Goal: Transaction & Acquisition: Purchase product/service

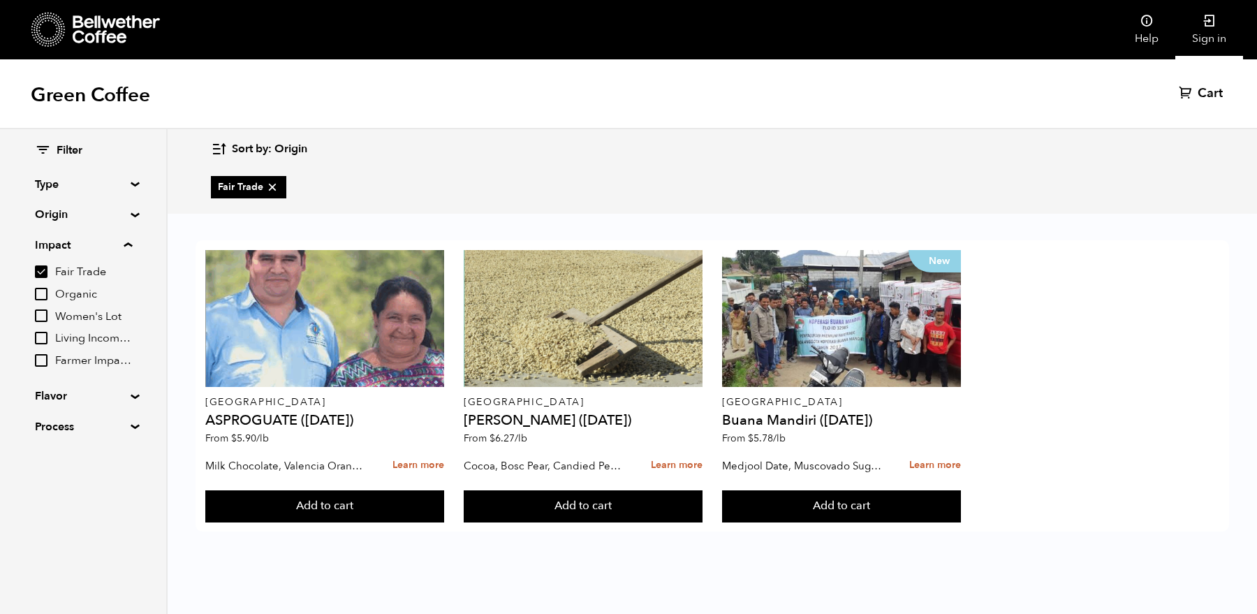
click at [1220, 27] on link "Sign in" at bounding box center [1209, 29] width 68 height 59
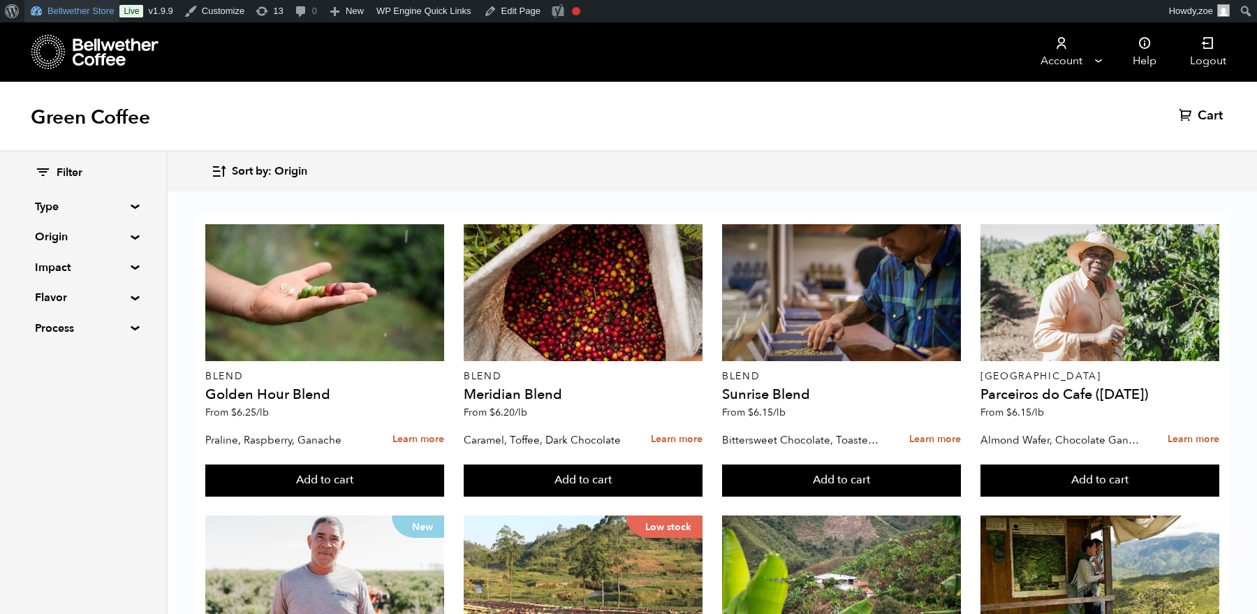
click at [91, 5] on link "Bellwether Store" at bounding box center [71, 11] width 95 height 22
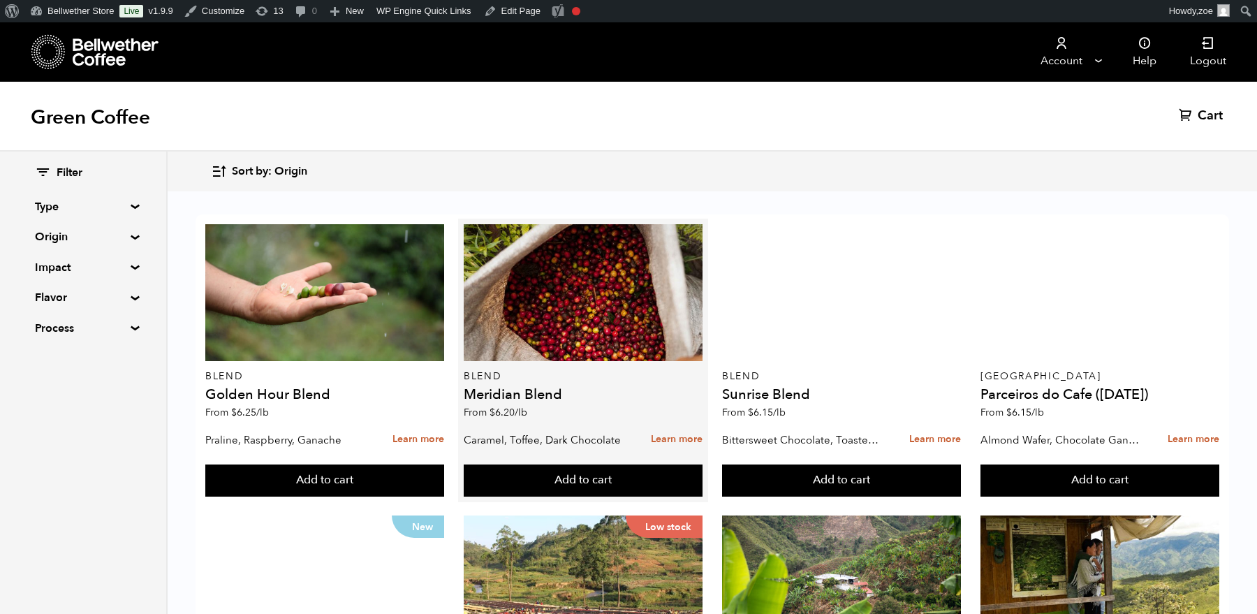
scroll to position [753, 0]
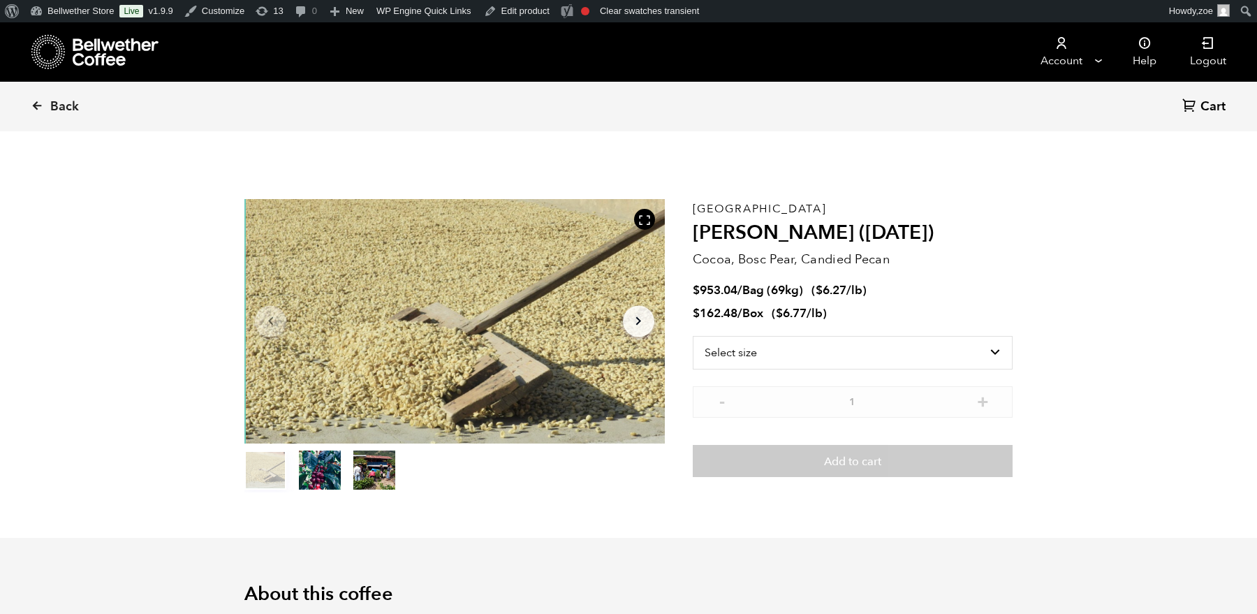
scroll to position [607, 744]
click at [788, 360] on select "Select size Bag (69kg) (152 lbs) Box (24 lbs)" at bounding box center [853, 353] width 320 height 34
select select "bag-2"
click at [693, 336] on select "Select size Bag (69kg) (152 lbs) Box (24 lbs)" at bounding box center [853, 353] width 320 height 34
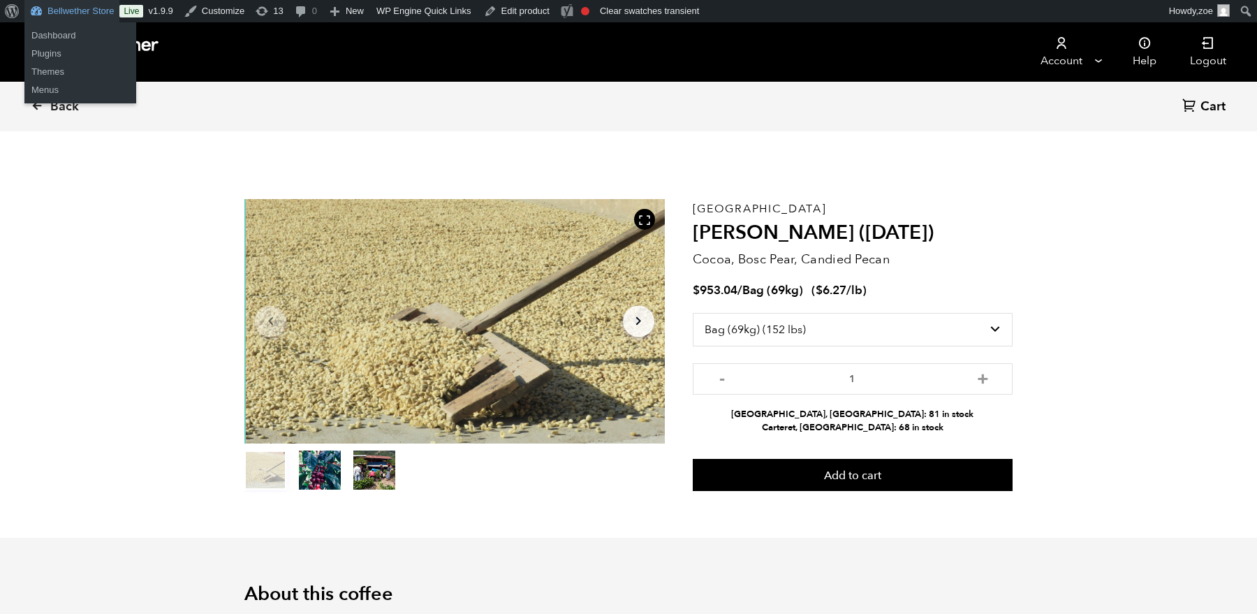
click at [88, 12] on link "Bellwether Store" at bounding box center [71, 11] width 95 height 22
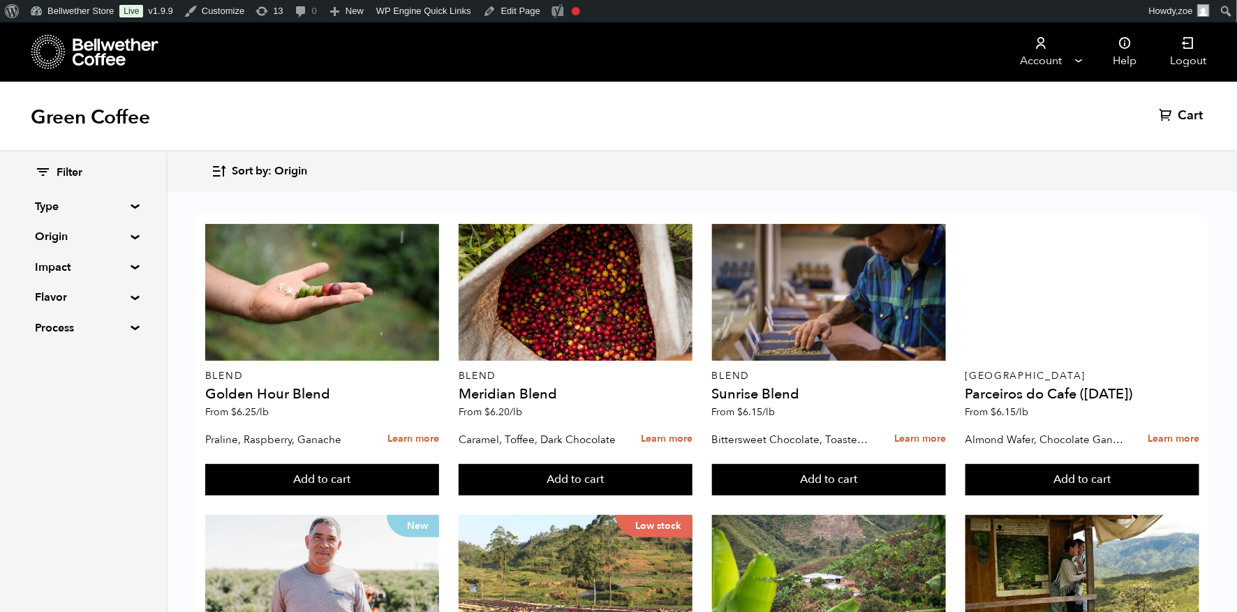
scroll to position [497, 0]
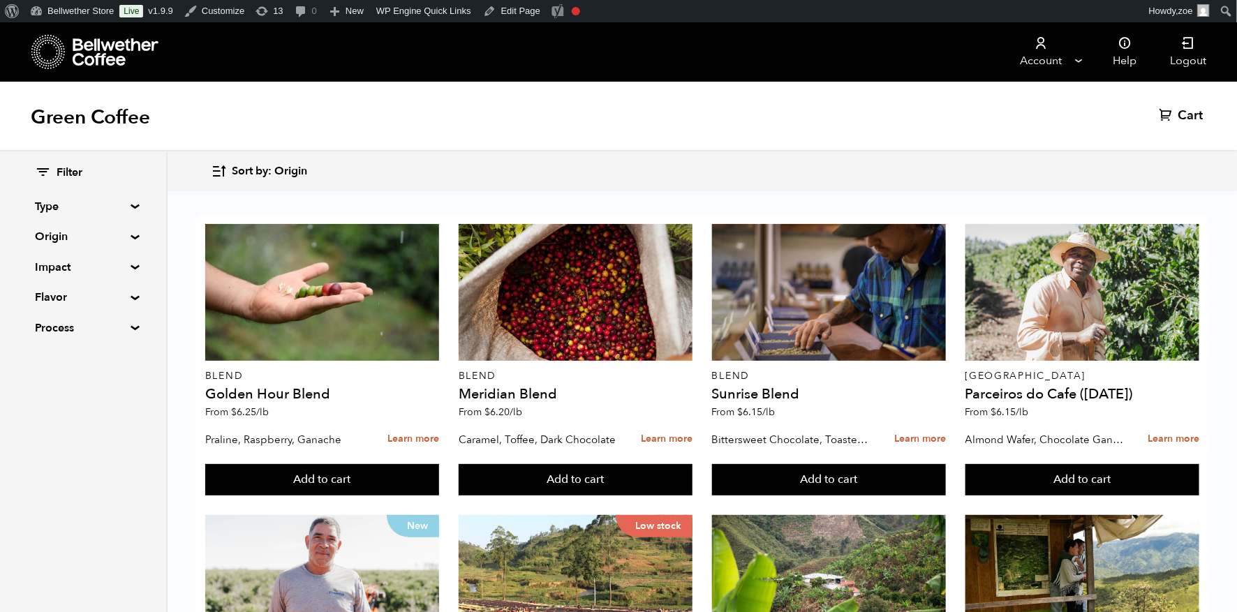
click at [131, 265] on summary "Impact" at bounding box center [83, 267] width 96 height 17
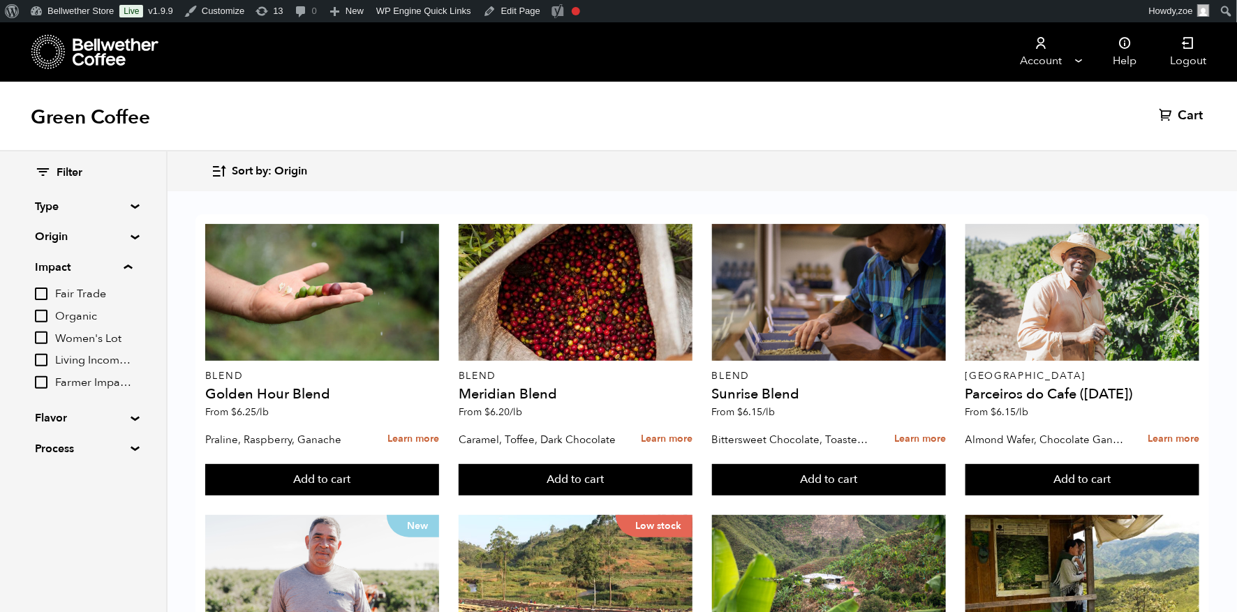
click at [44, 319] on input "Organic" at bounding box center [41, 316] width 13 height 13
checkbox input "true"
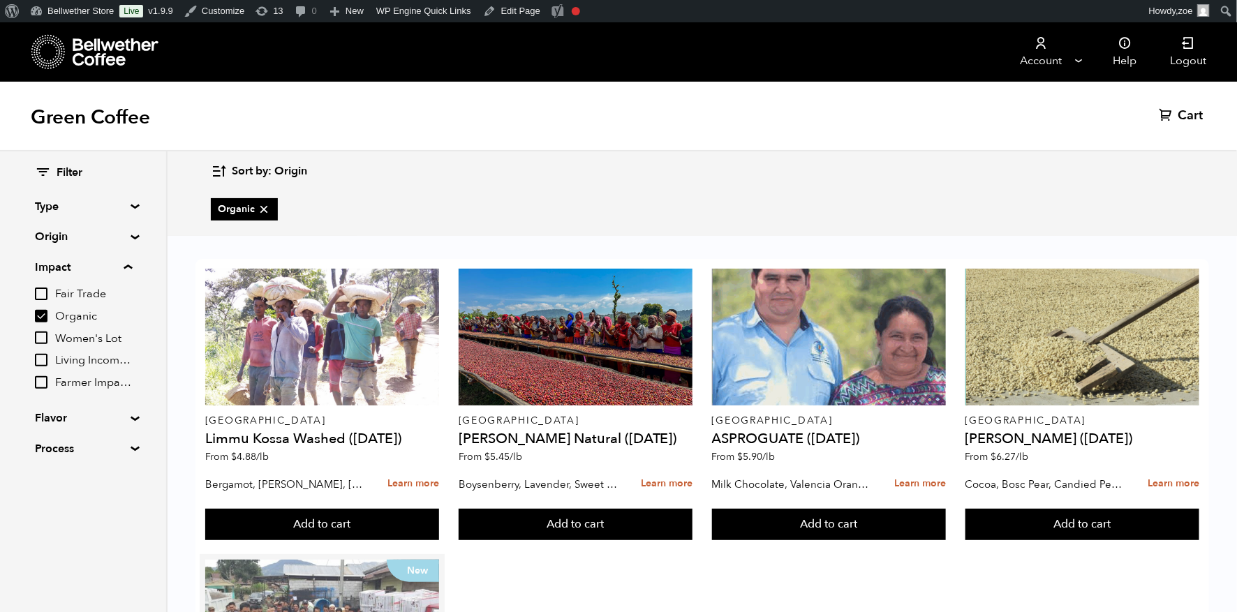
scroll to position [264, 0]
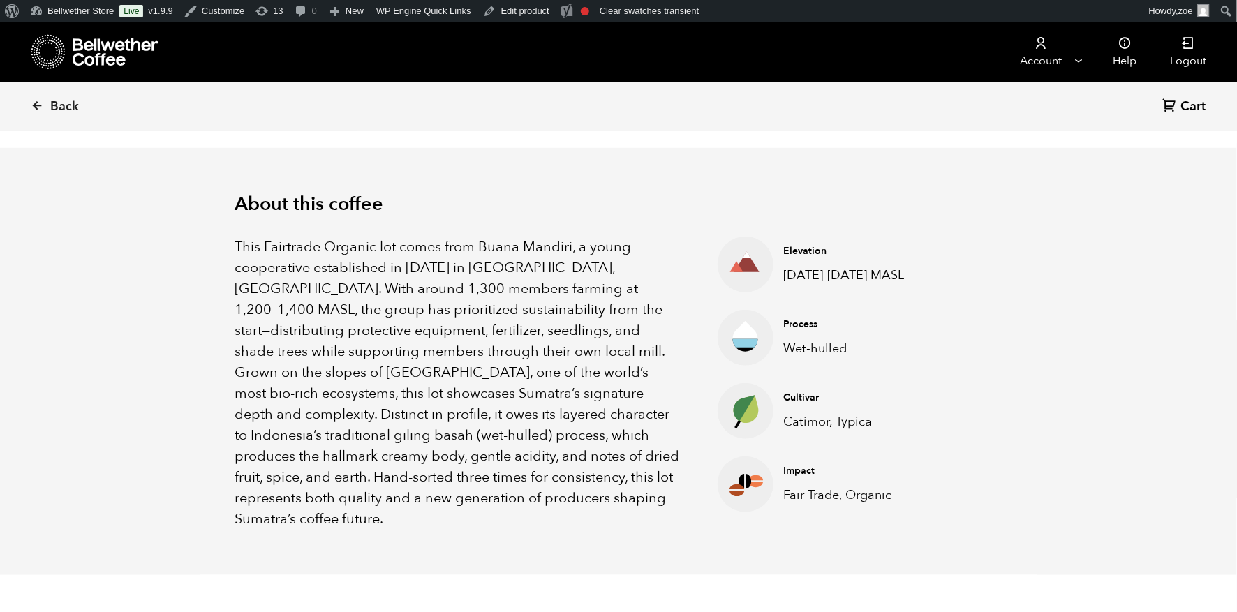
scroll to position [391, 0]
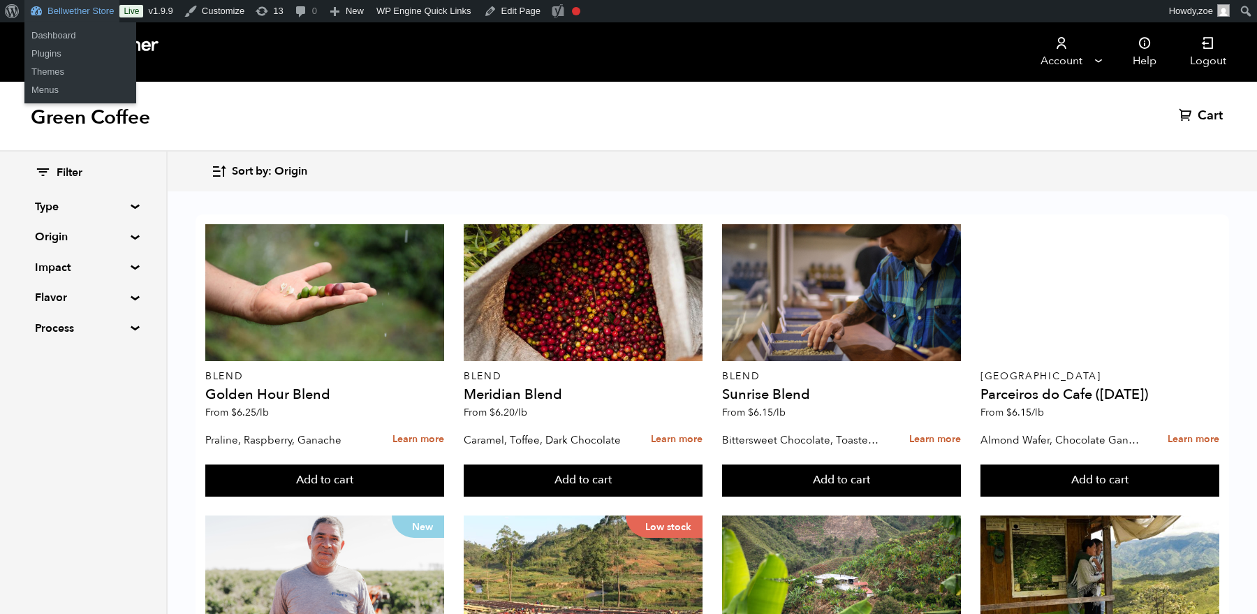
click at [66, 9] on link "Bellwether Store" at bounding box center [71, 11] width 95 height 22
